Goal: Task Accomplishment & Management: Manage account settings

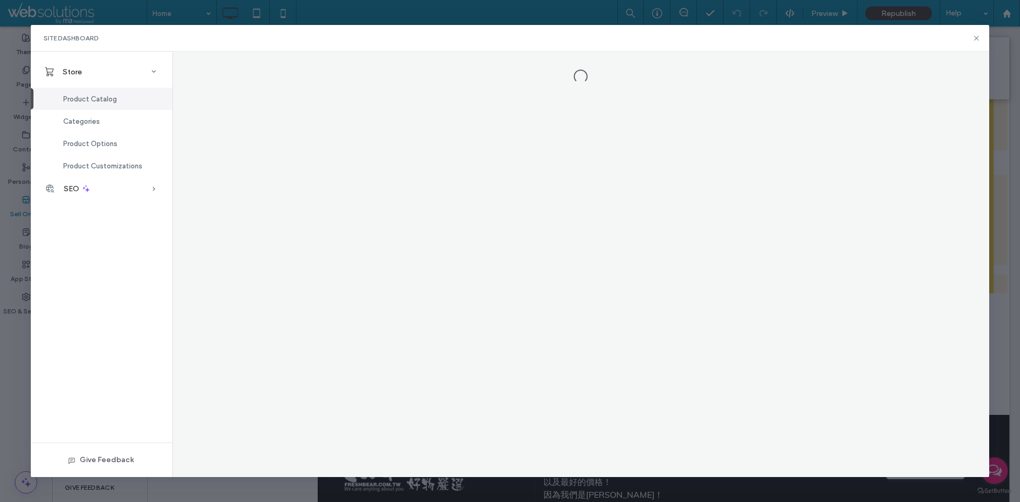
click at [108, 185] on div "SEO" at bounding box center [101, 188] width 141 height 23
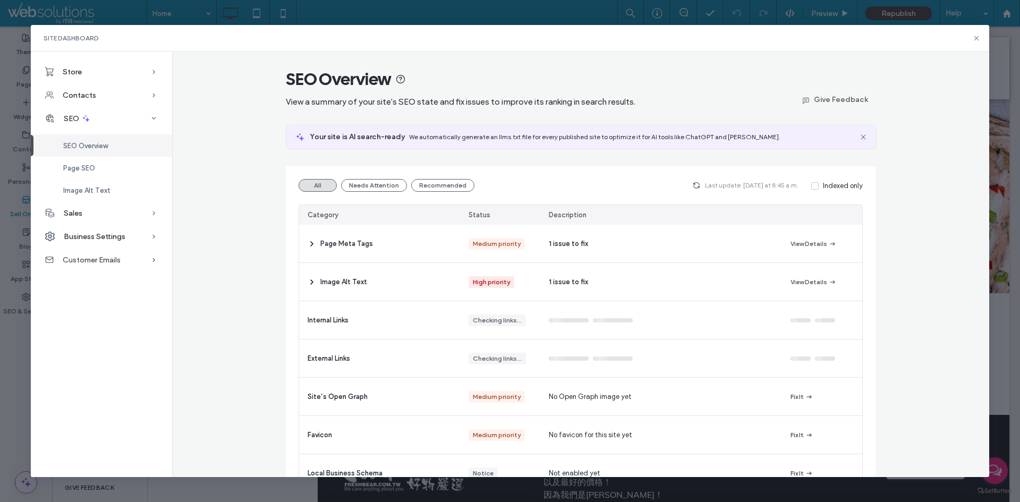
click at [132, 255] on div "Customer Emails" at bounding box center [101, 259] width 141 height 23
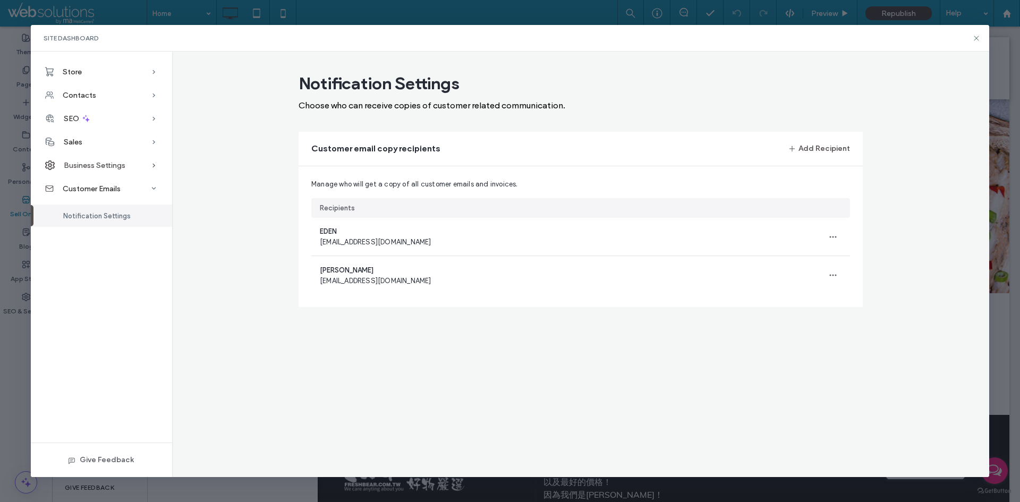
click at [152, 170] on icon at bounding box center [154, 165] width 11 height 11
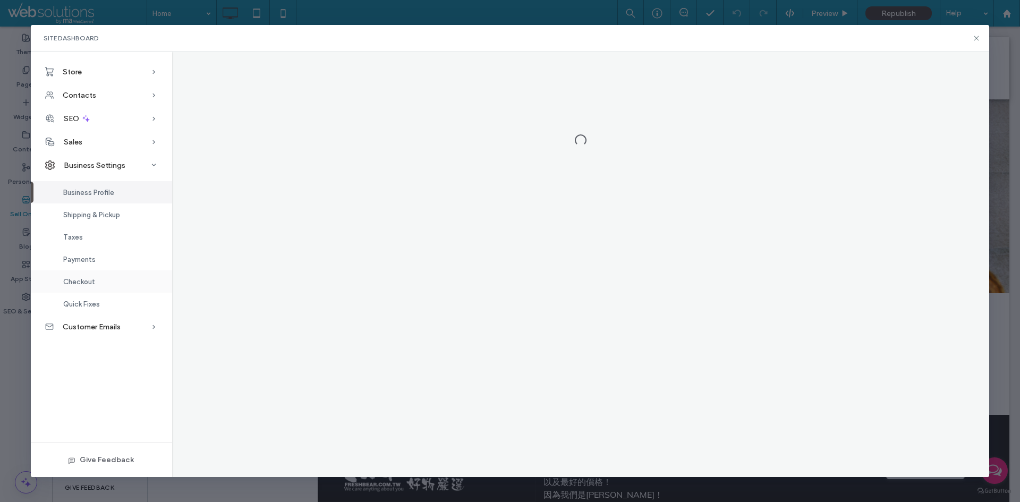
click at [98, 288] on div "Checkout" at bounding box center [101, 281] width 141 height 22
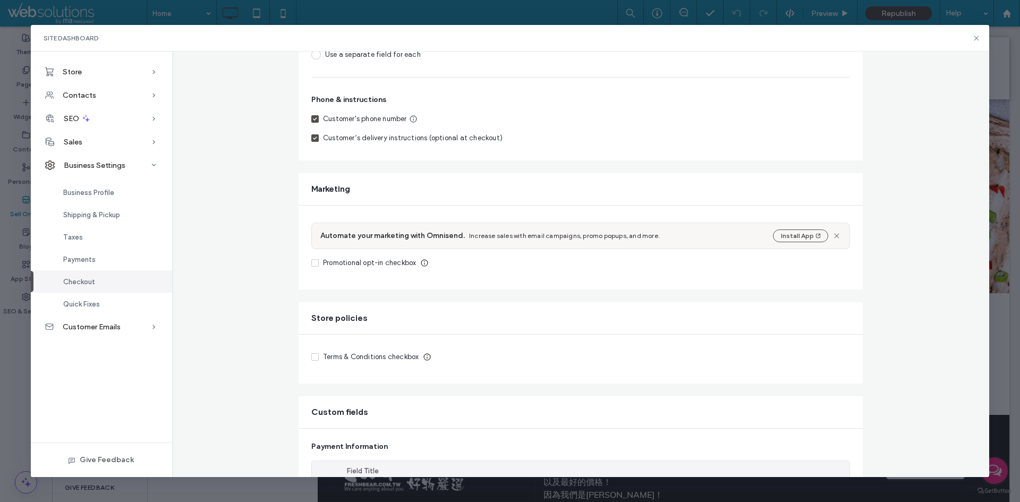
scroll to position [361, 0]
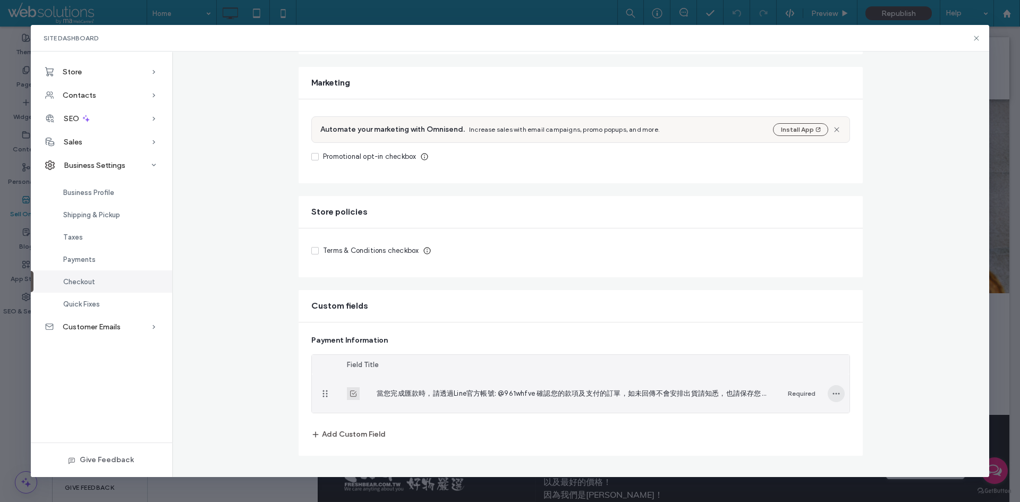
click at [833, 395] on icon "button" at bounding box center [836, 393] width 8 height 8
click at [842, 415] on span at bounding box center [838, 421] width 13 height 12
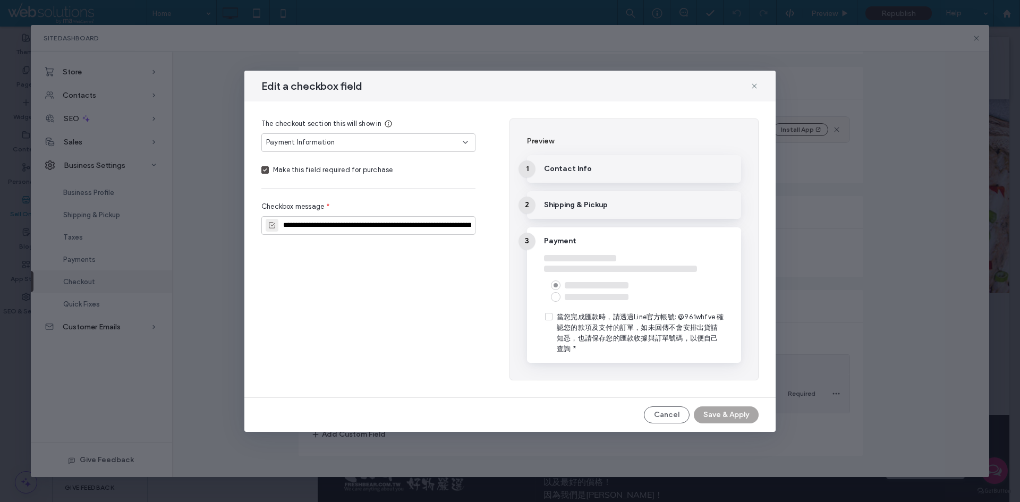
click at [548, 317] on icon at bounding box center [549, 316] width 4 height 3
click at [549, 318] on span at bounding box center [548, 316] width 7 height 7
click at [753, 82] on icon at bounding box center [754, 86] width 8 height 8
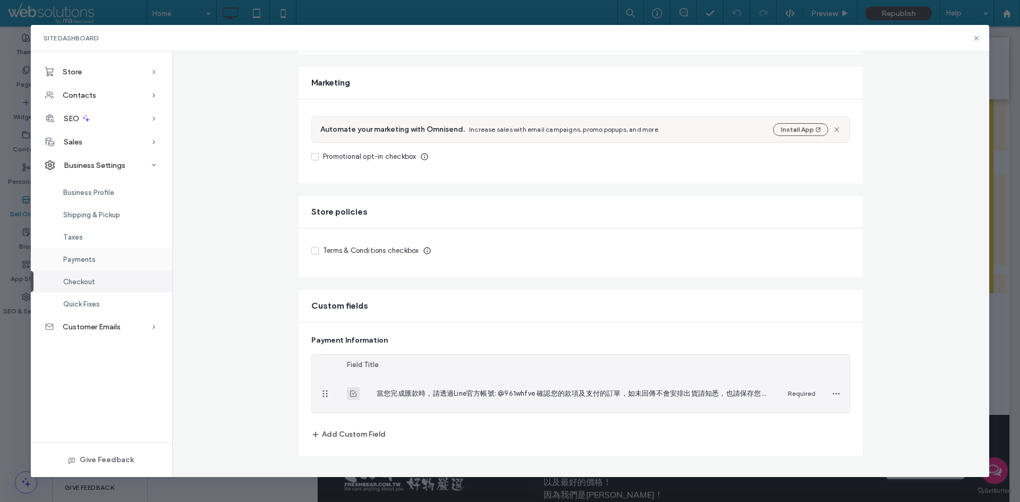
click at [125, 265] on div "Payments" at bounding box center [101, 259] width 141 height 22
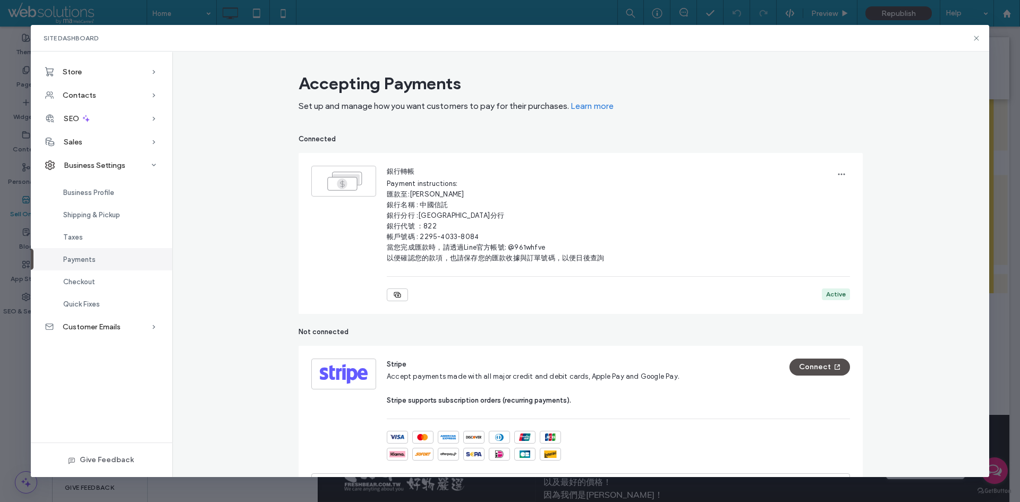
scroll to position [425, 0]
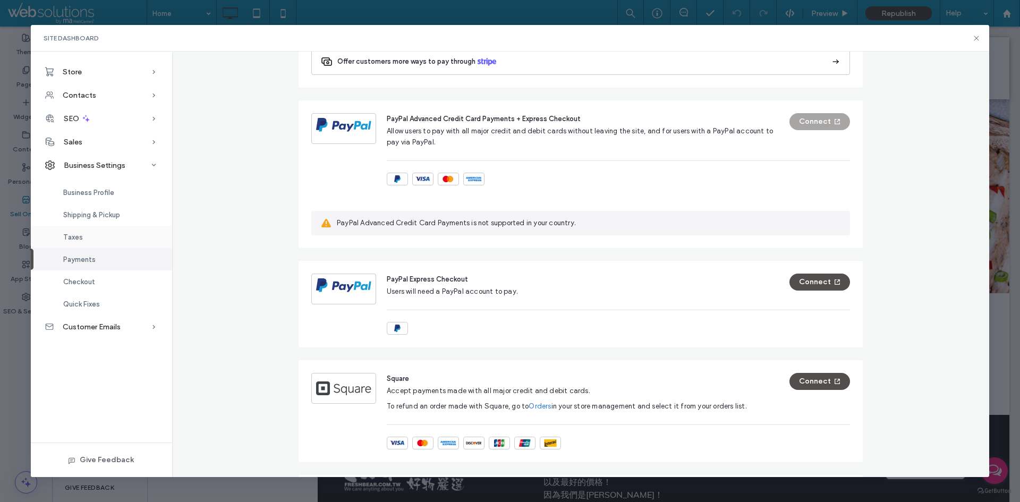
click at [103, 228] on div "Taxes" at bounding box center [101, 237] width 141 height 22
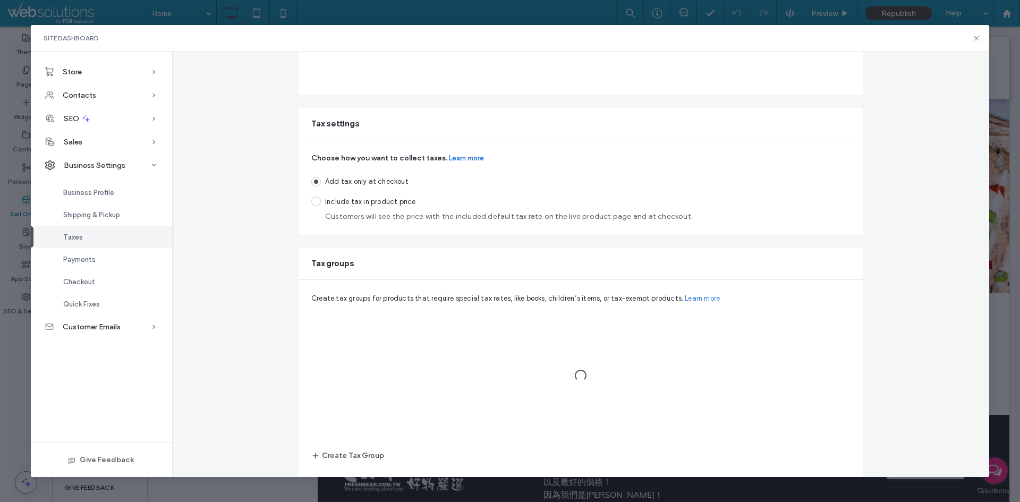
scroll to position [12, 0]
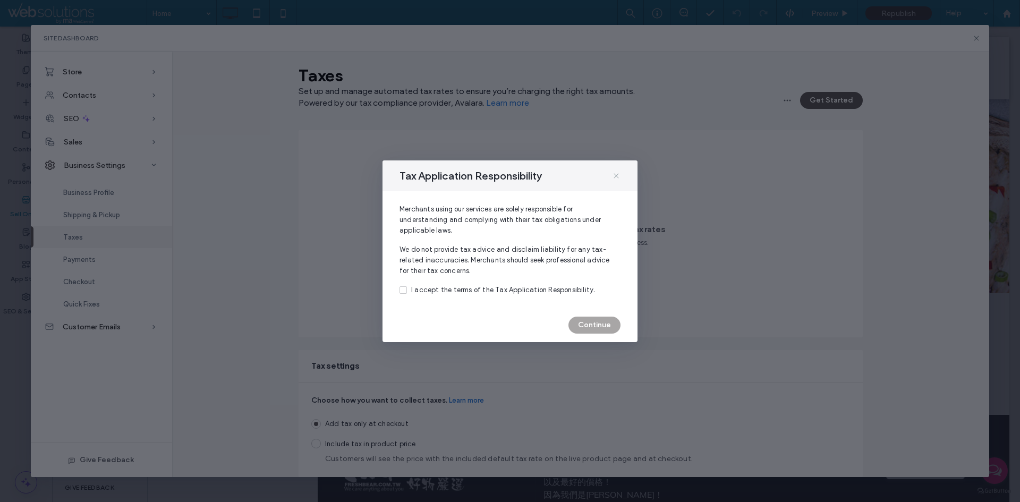
click at [616, 173] on icon at bounding box center [616, 176] width 8 height 8
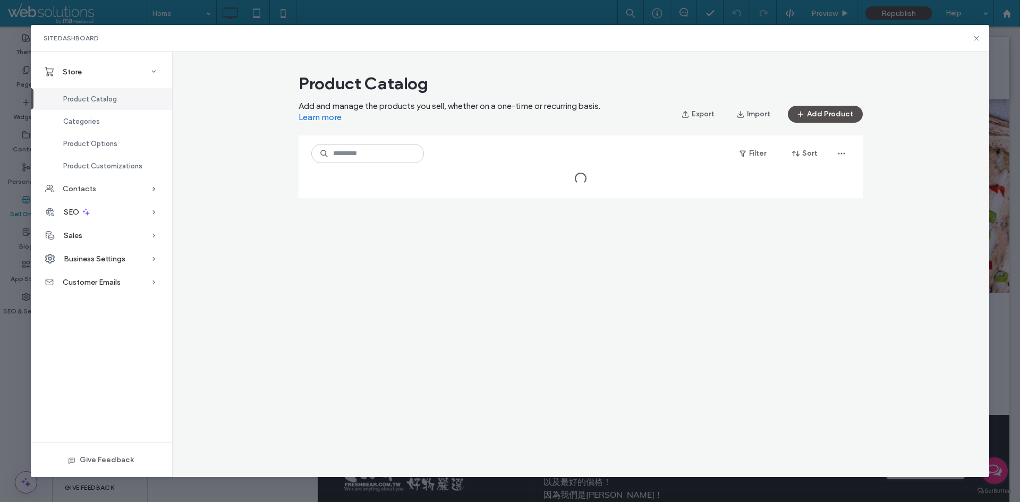
scroll to position [0, 0]
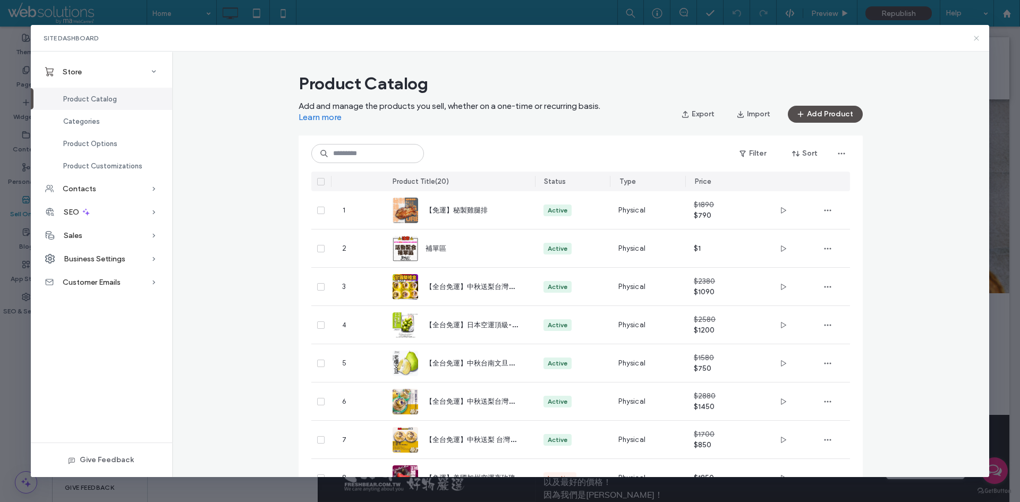
click at [972, 38] on icon at bounding box center [976, 38] width 8 height 8
